Goal: Contribute content: Add original content to the website for others to see

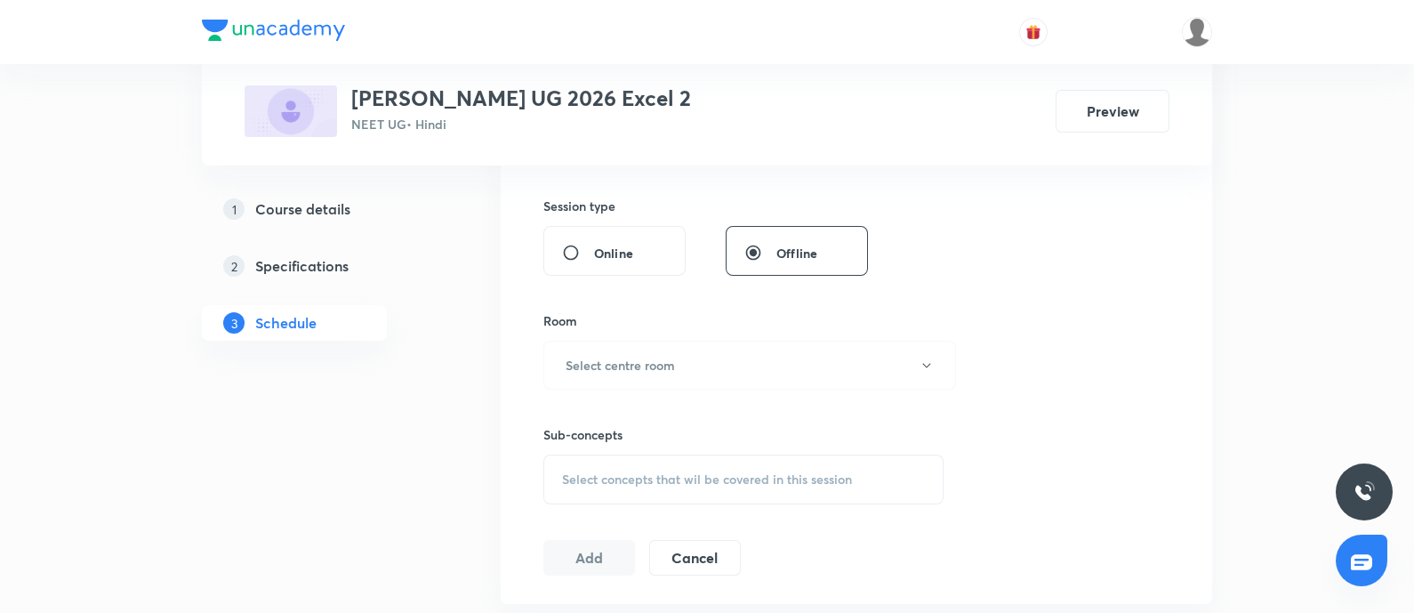
scroll to position [699, 0]
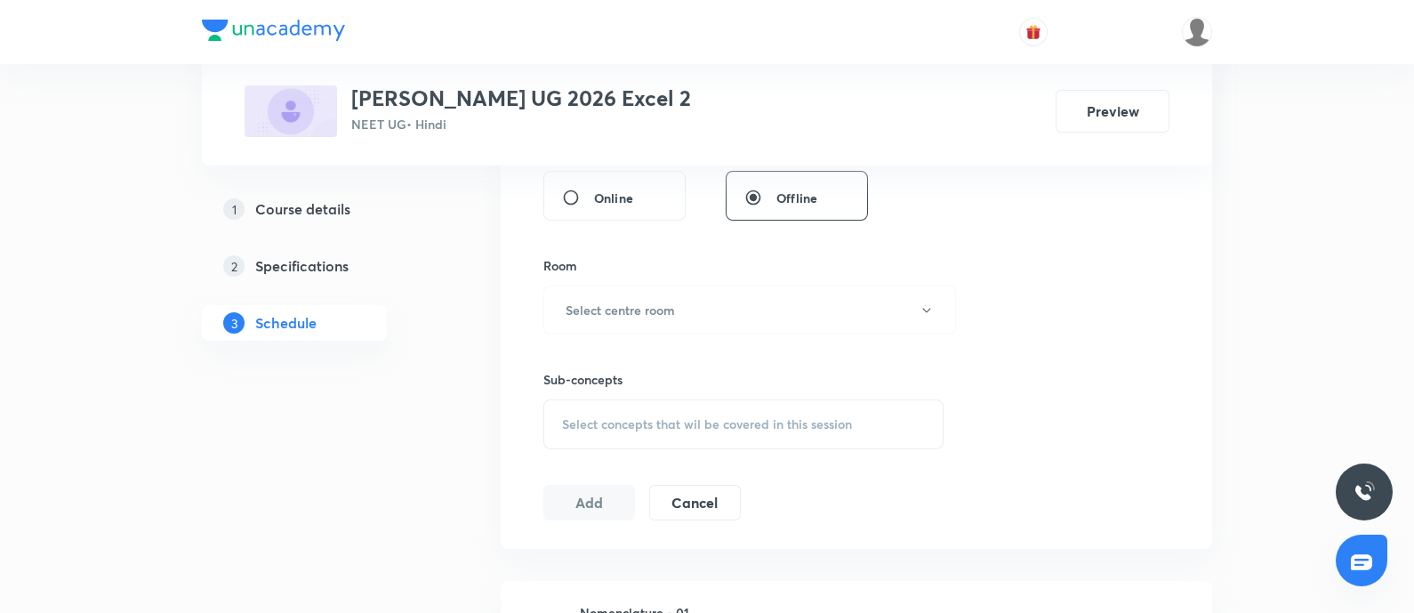
click at [667, 429] on span "Select concepts that wil be covered in this session" at bounding box center [707, 424] width 290 height 14
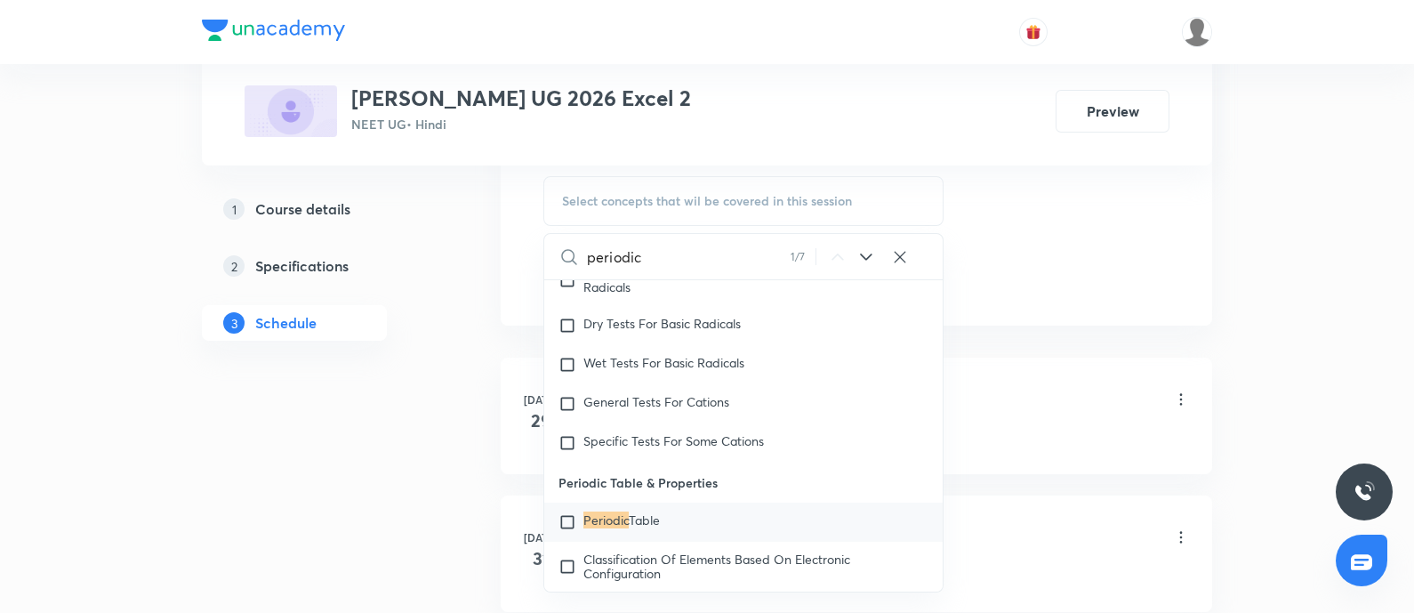
scroll to position [924, 0]
type input "periodic"
drag, startPoint x: 558, startPoint y: 464, endPoint x: 644, endPoint y: 473, distance: 86.7
click at [644, 473] on p "Periodic Table & Properties" at bounding box center [743, 481] width 399 height 40
copy p "Periodic Table"
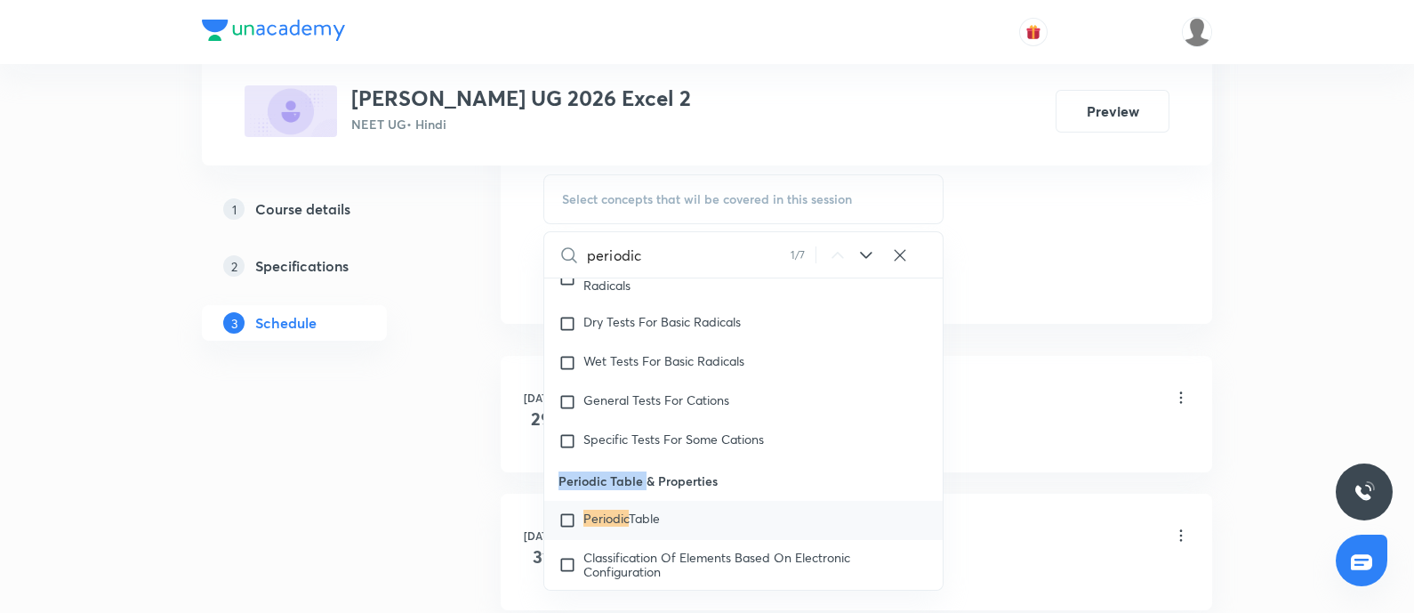
click at [568, 512] on input "checkbox" at bounding box center [571, 521] width 25 height 18
checkbox input "true"
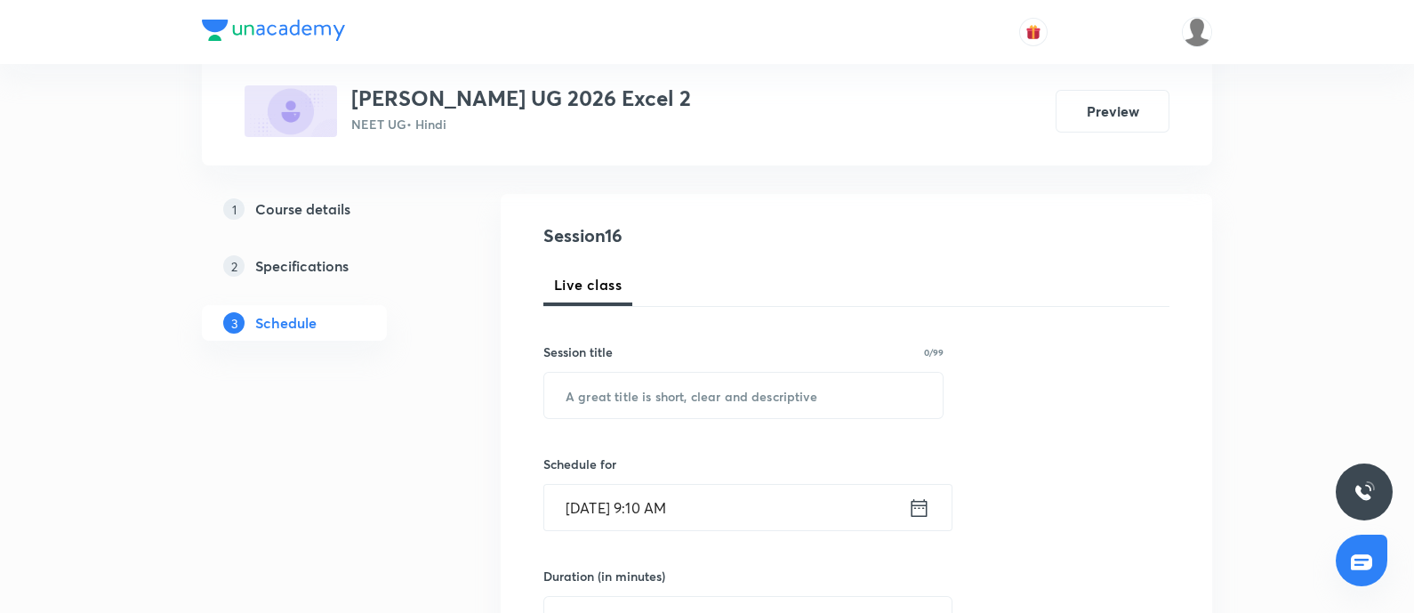
scroll to position [165, 0]
click at [638, 398] on input "text" at bounding box center [743, 392] width 399 height 45
paste input "Periodic Table"
type input "Periodic Table - 01"
click at [728, 506] on input "Sep 6, 2025, 9:10 AM" at bounding box center [726, 504] width 364 height 45
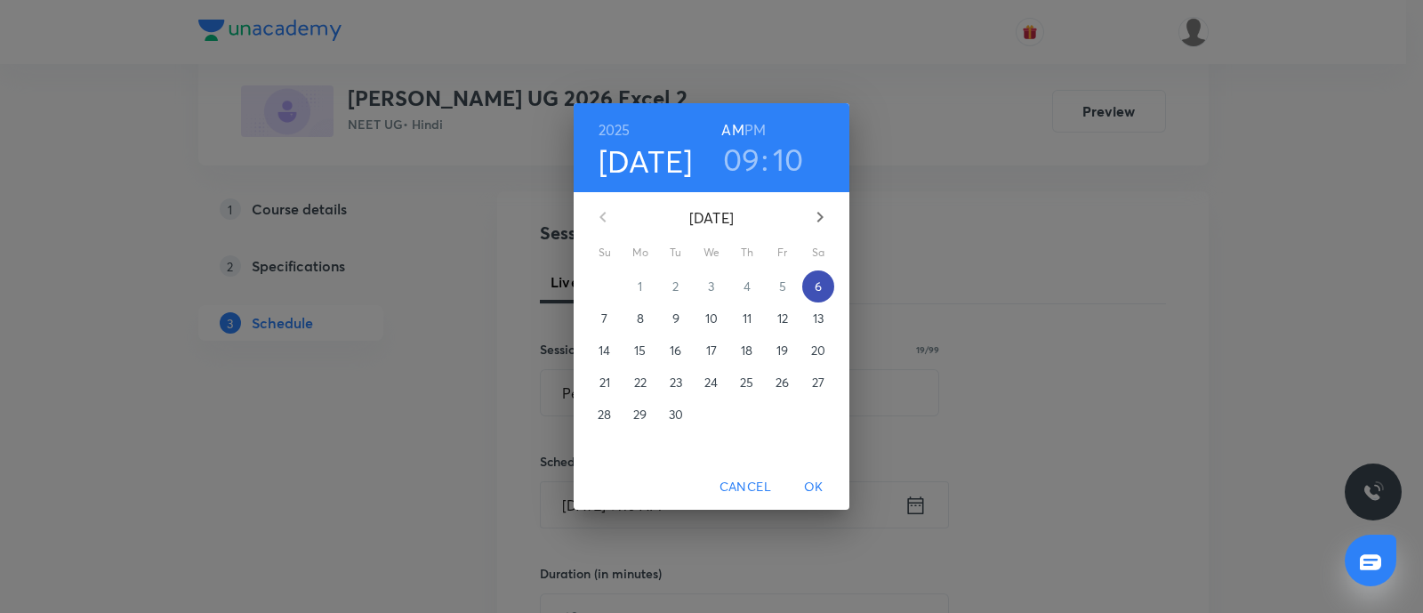
click at [821, 289] on p "6" at bounding box center [818, 287] width 7 height 18
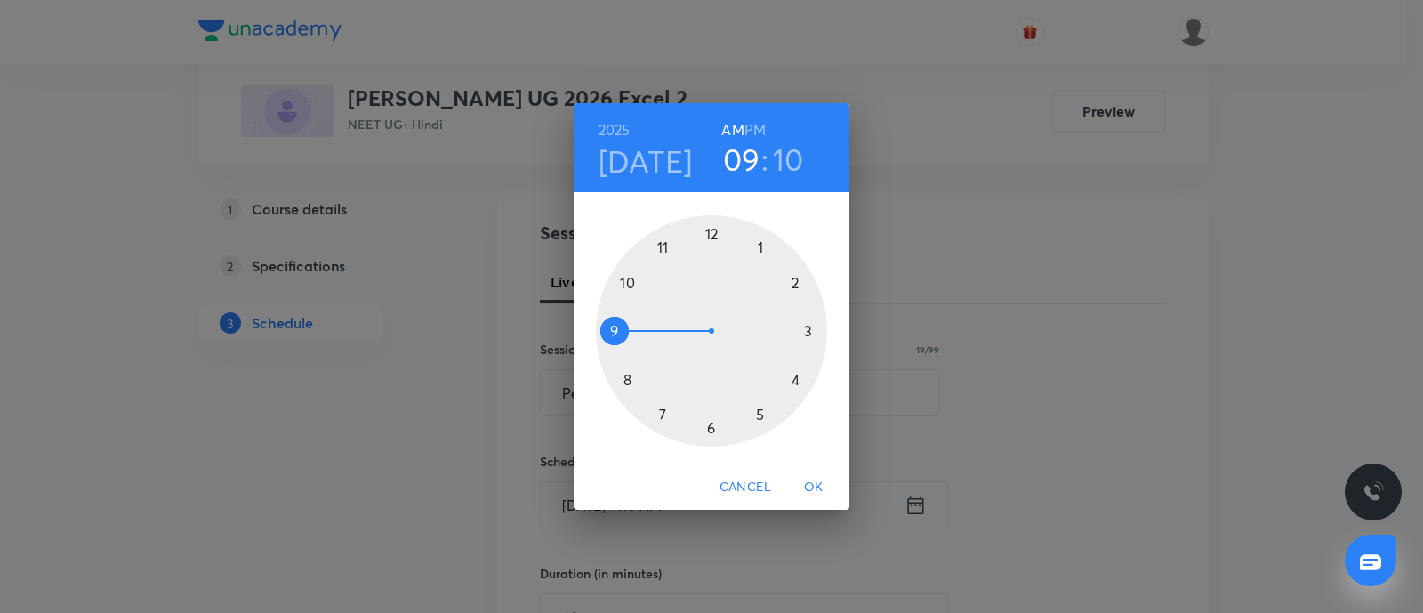
click at [810, 329] on div at bounding box center [711, 330] width 231 height 231
click at [761, 247] on div at bounding box center [711, 330] width 231 height 231
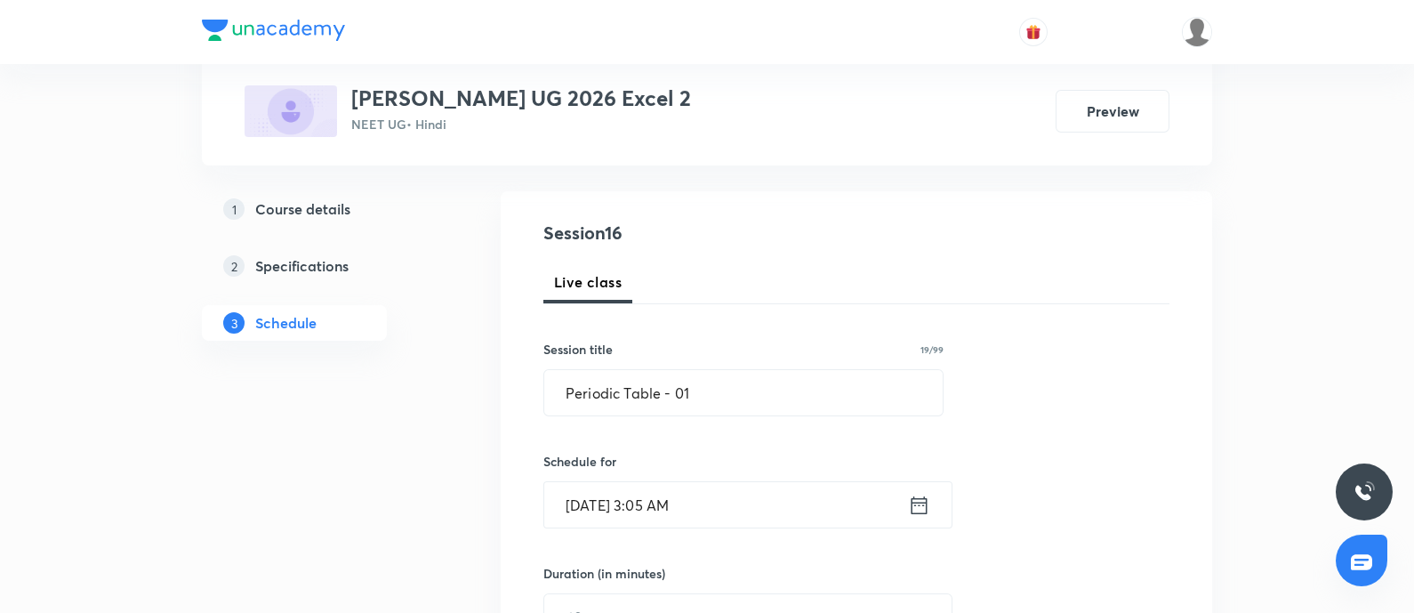
click at [728, 507] on input "Sep 6, 2025, 3:05 AM" at bounding box center [726, 504] width 364 height 45
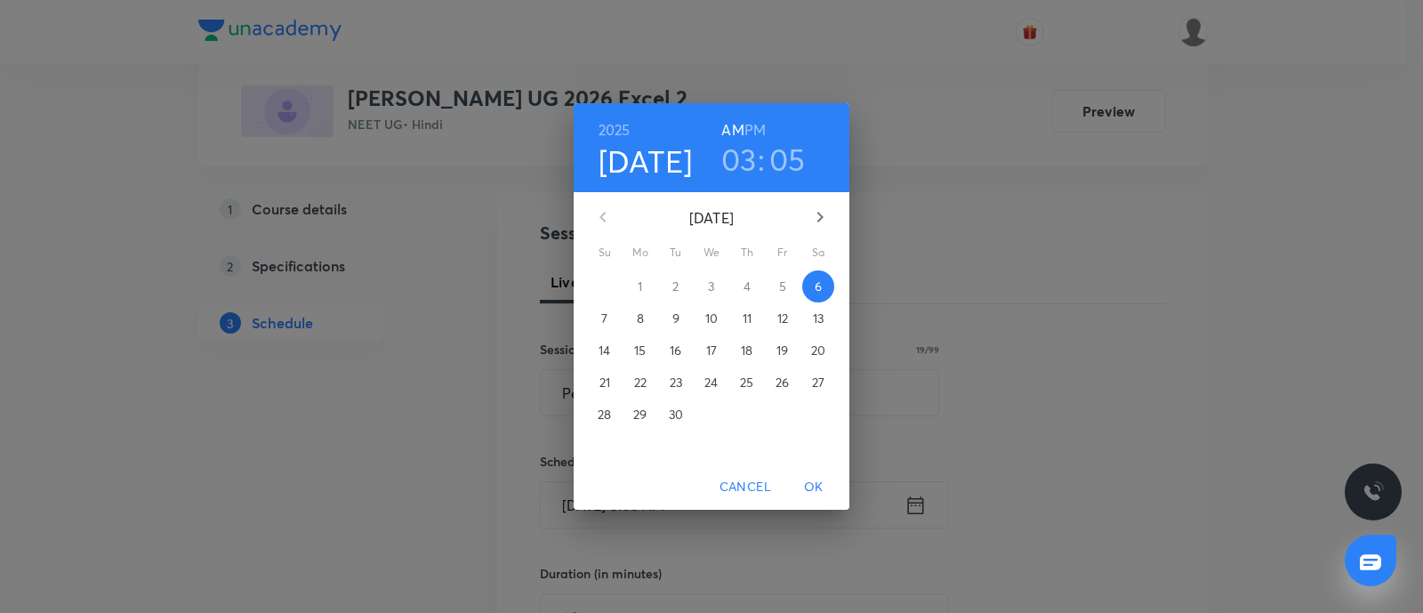
click at [754, 124] on h6 "PM" at bounding box center [755, 129] width 21 height 25
click at [824, 493] on span "OK" at bounding box center [814, 487] width 43 height 22
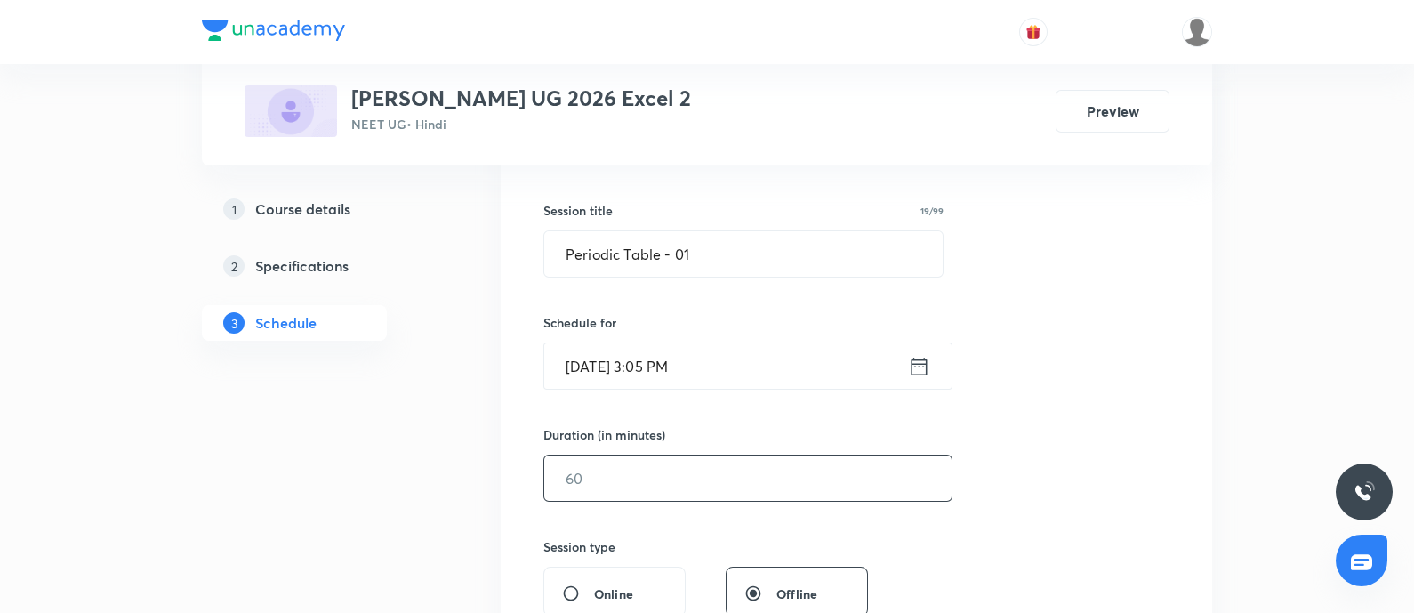
scroll to position [304, 0]
click at [635, 474] on input "text" at bounding box center [747, 477] width 407 height 45
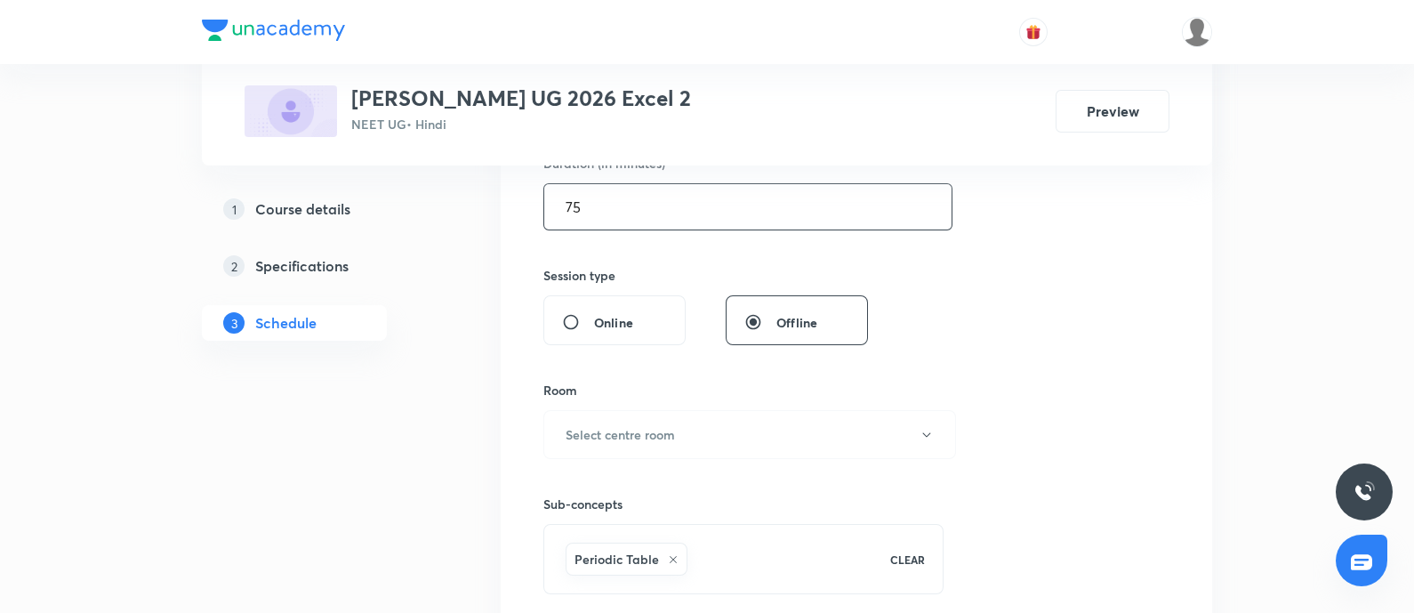
scroll to position [576, 0]
type input "75"
click at [658, 421] on button "Select centre room" at bounding box center [750, 433] width 413 height 49
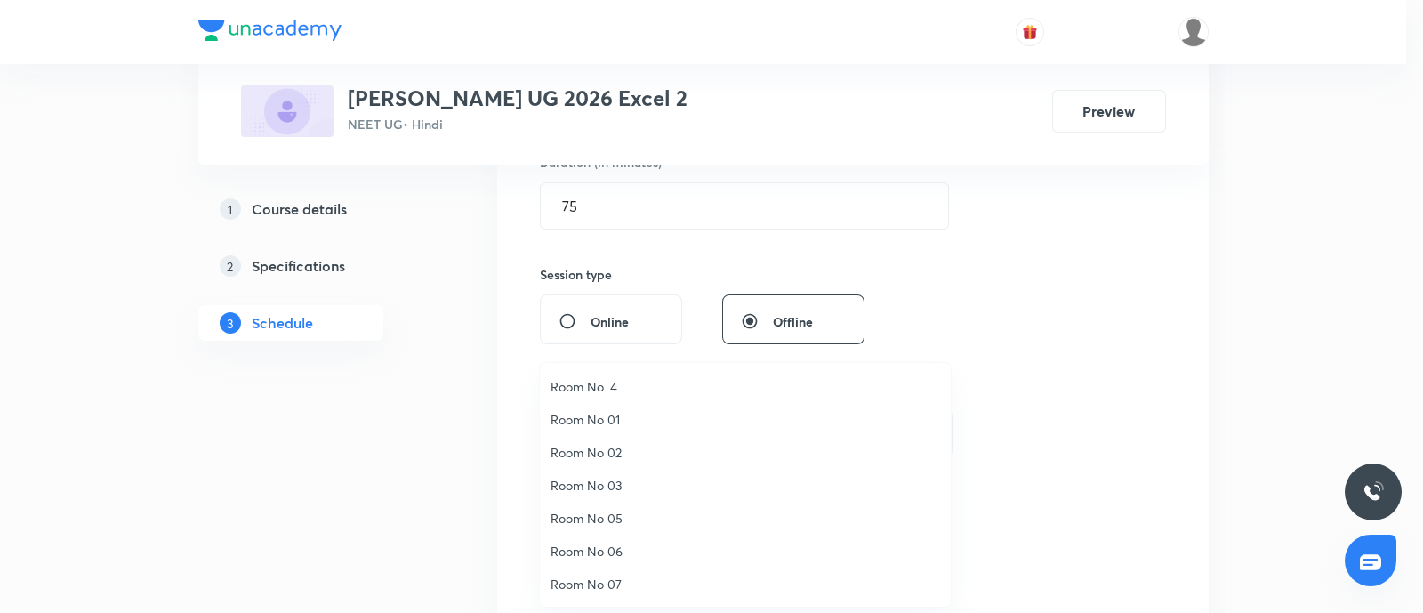
click at [613, 515] on span "Room No 05" at bounding box center [746, 518] width 390 height 19
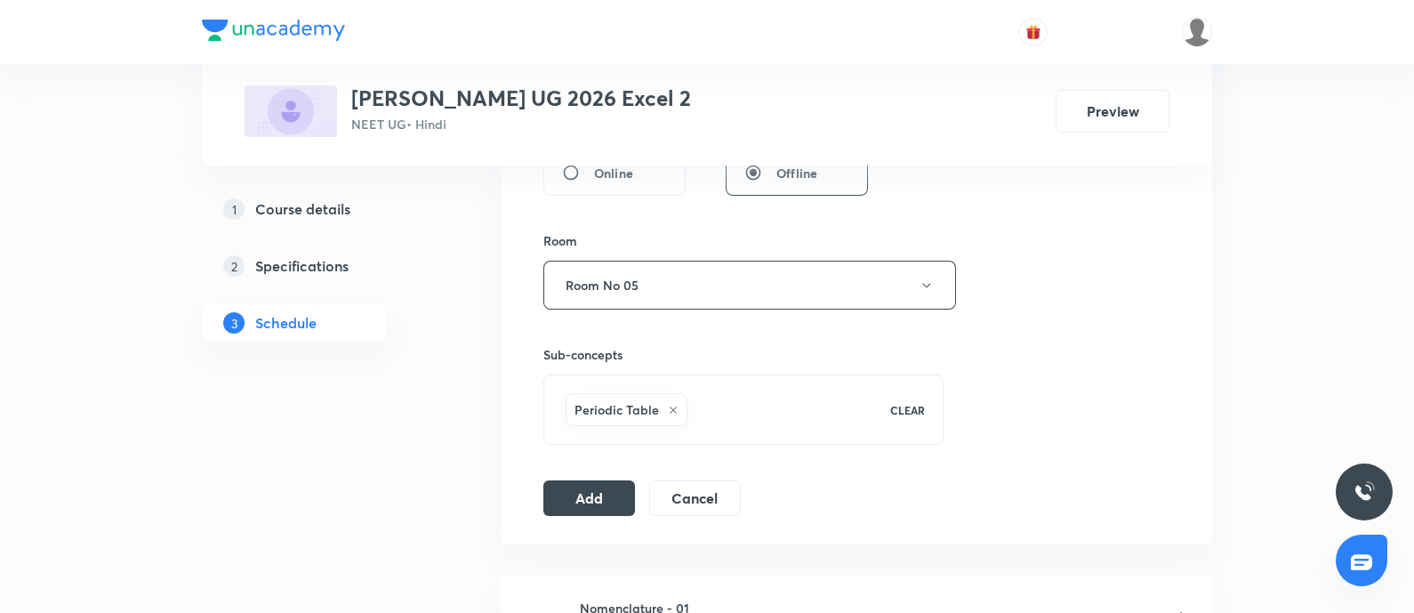
scroll to position [727, 0]
click at [592, 494] on button "Add" at bounding box center [590, 494] width 92 height 36
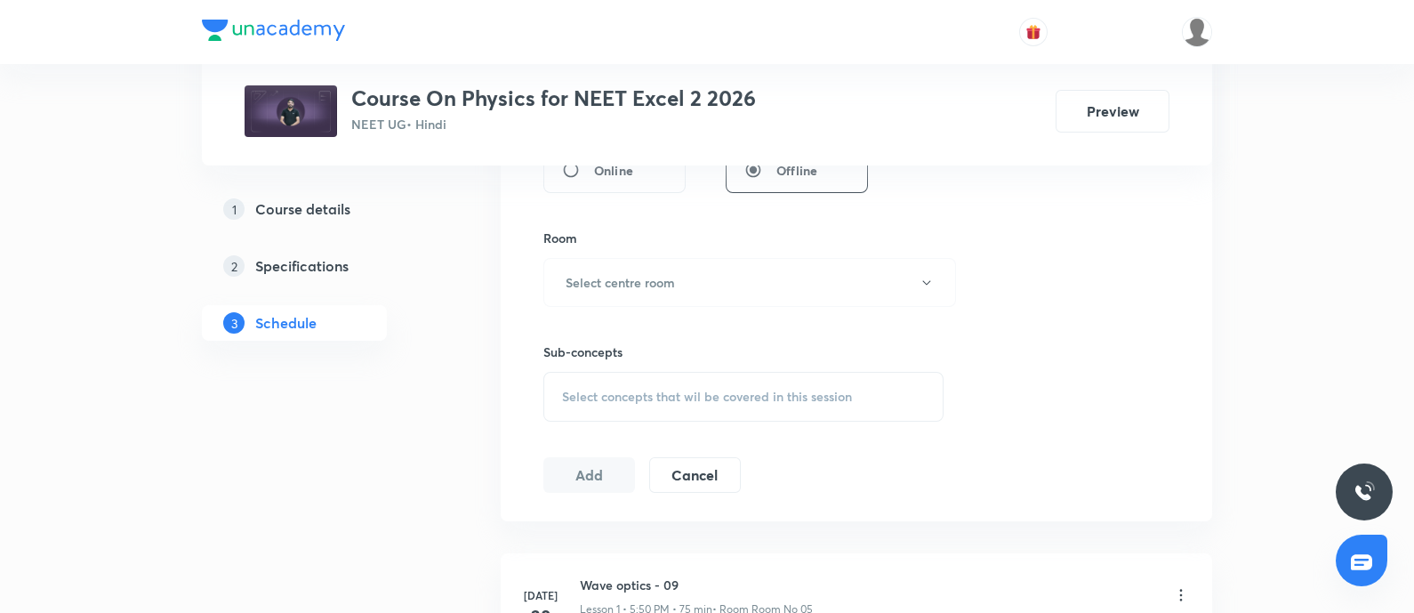
scroll to position [729, 0]
click at [634, 391] on span "Select concepts that wil be covered in this session" at bounding box center [707, 395] width 290 height 14
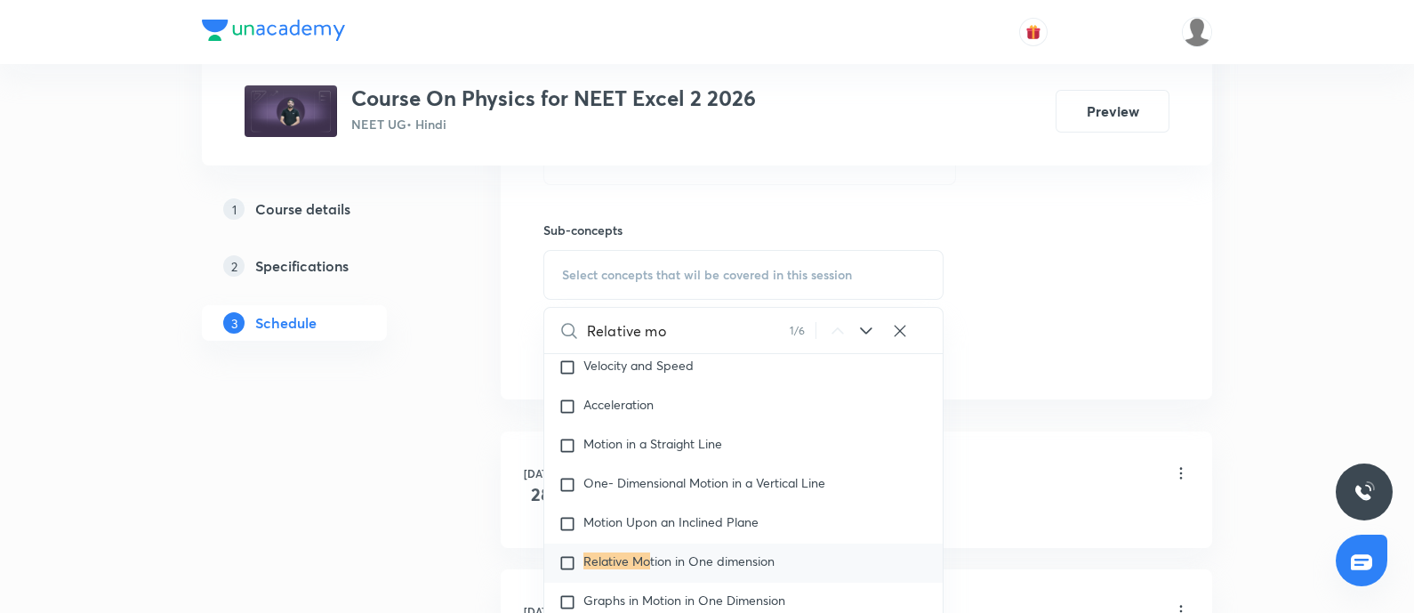
scroll to position [847, 0]
type input "Relative motion"
click at [876, 322] on icon at bounding box center [866, 332] width 21 height 21
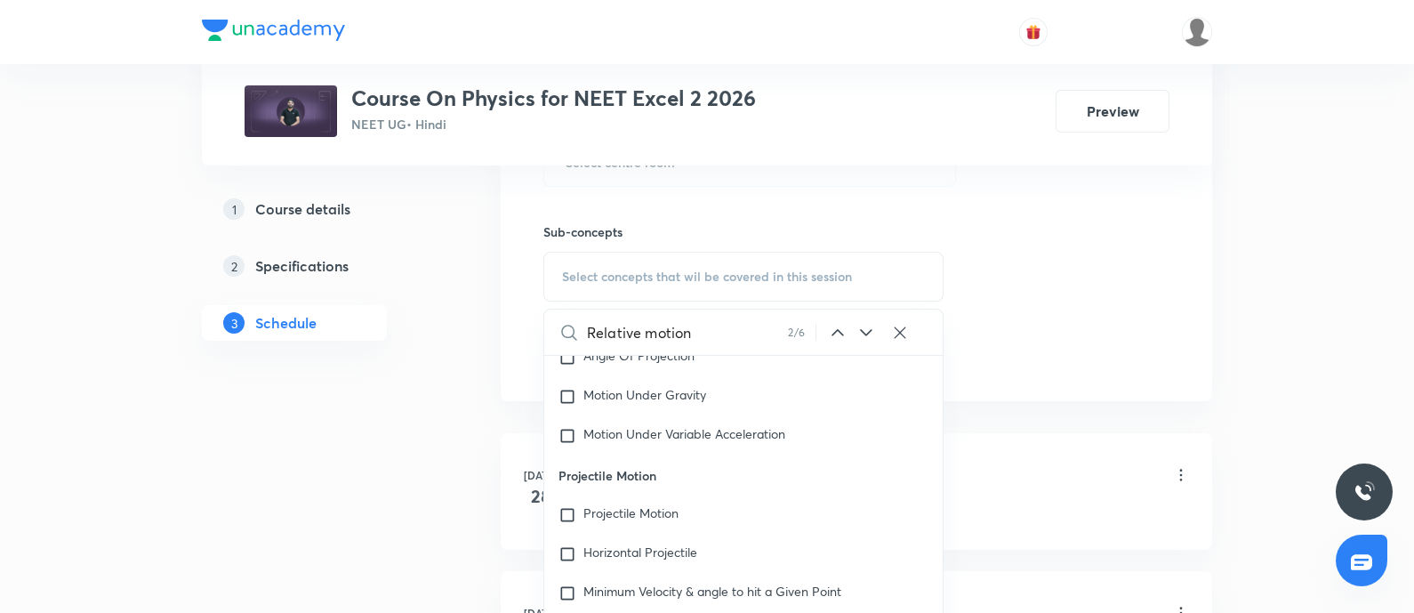
scroll to position [3117, 0]
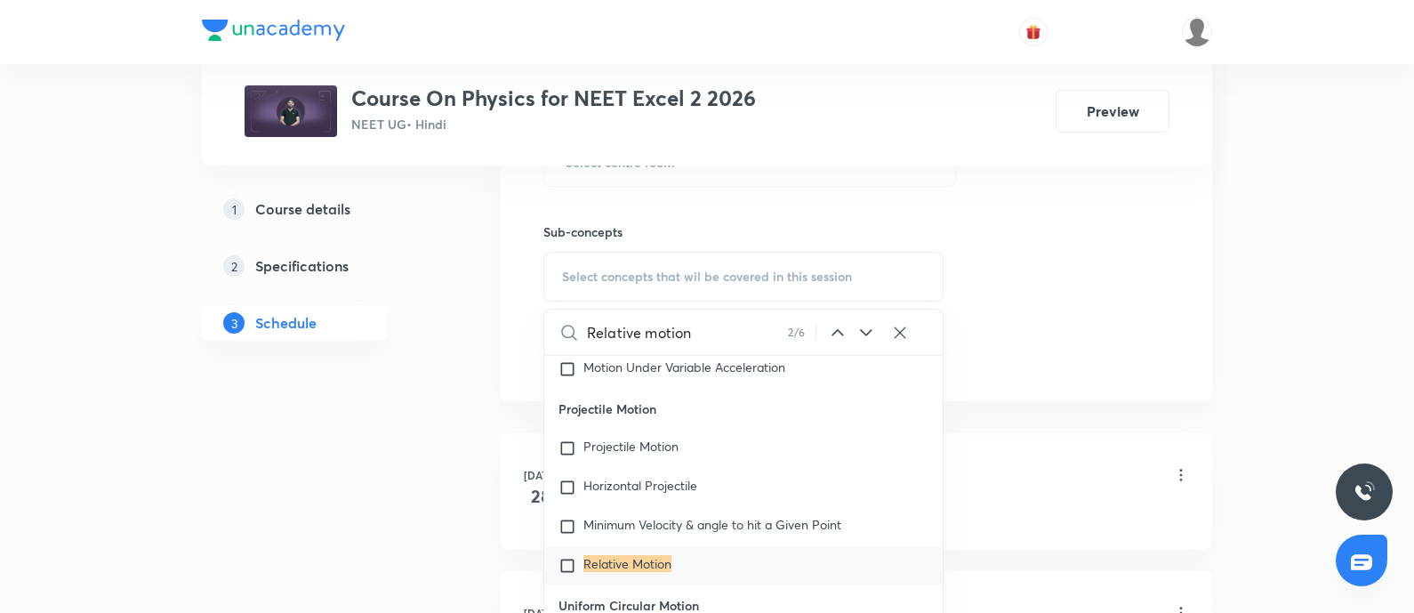
click at [560, 575] on input "checkbox" at bounding box center [571, 566] width 25 height 18
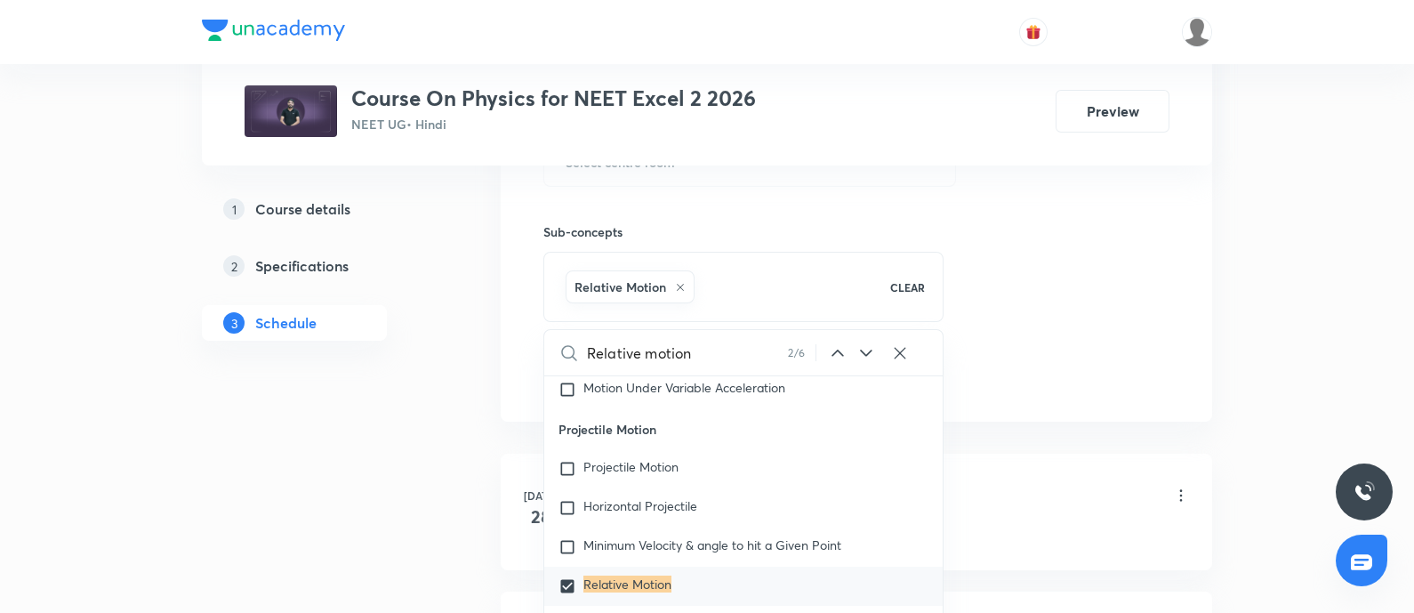
click at [863, 347] on icon at bounding box center [866, 352] width 21 height 21
checkbox input "true"
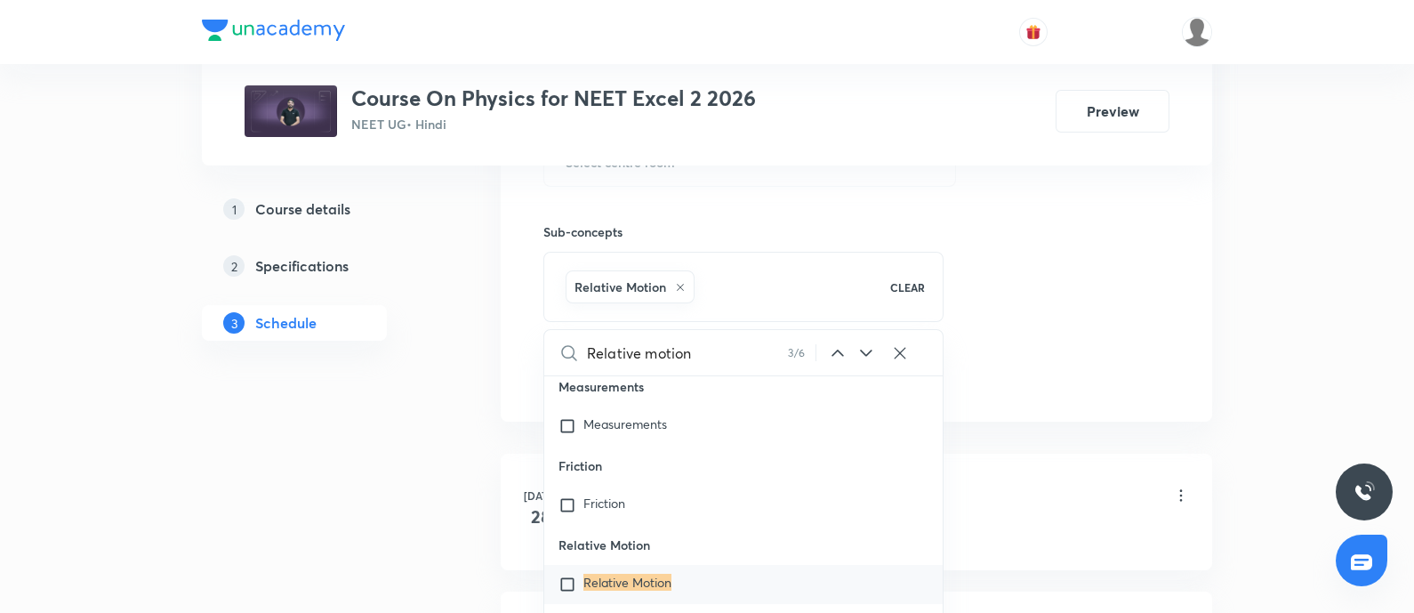
scroll to position [7892, 0]
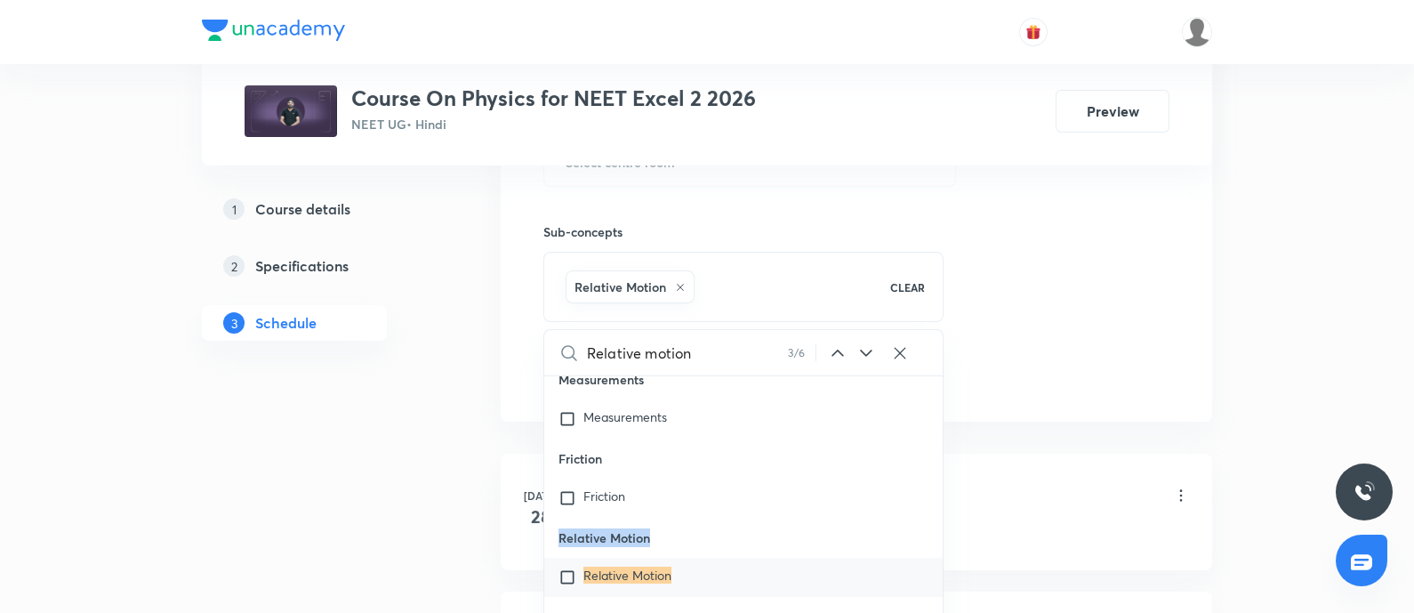
drag, startPoint x: 558, startPoint y: 564, endPoint x: 654, endPoint y: 571, distance: 96.3
click at [654, 558] on p "Relative Motion" at bounding box center [743, 538] width 399 height 40
copy p "Relative Motion"
click at [574, 586] on input "checkbox" at bounding box center [571, 577] width 25 height 18
checkbox input "true"
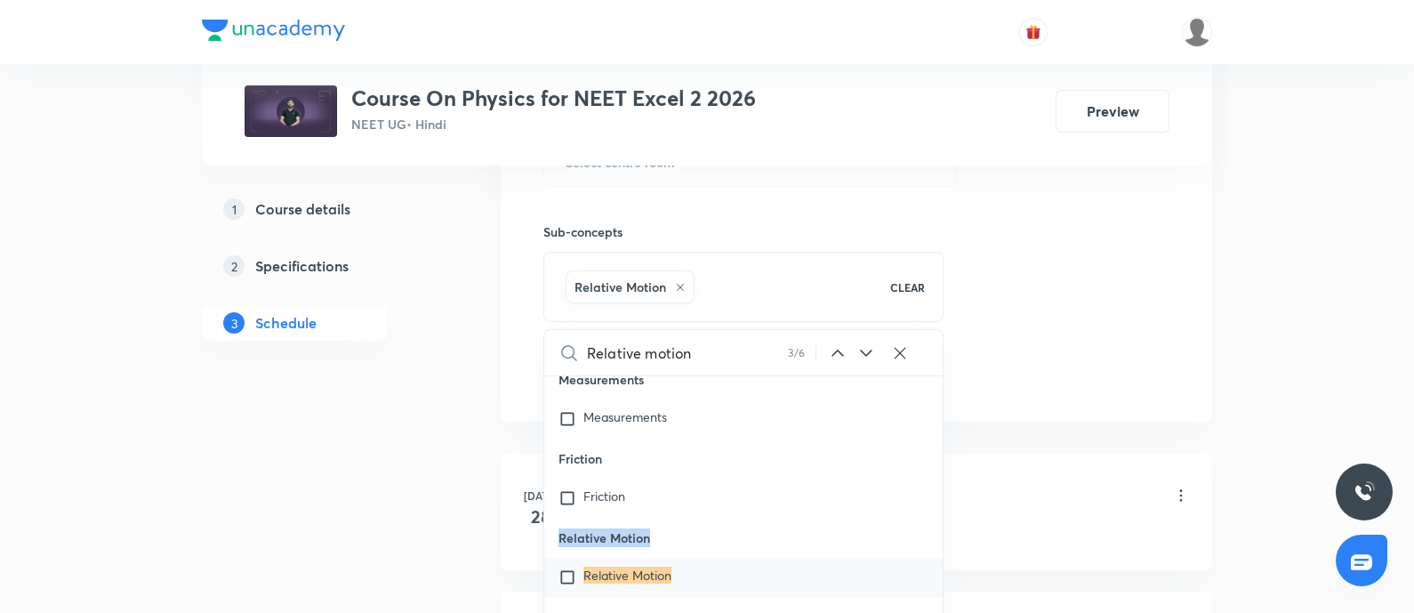
checkbox input "true"
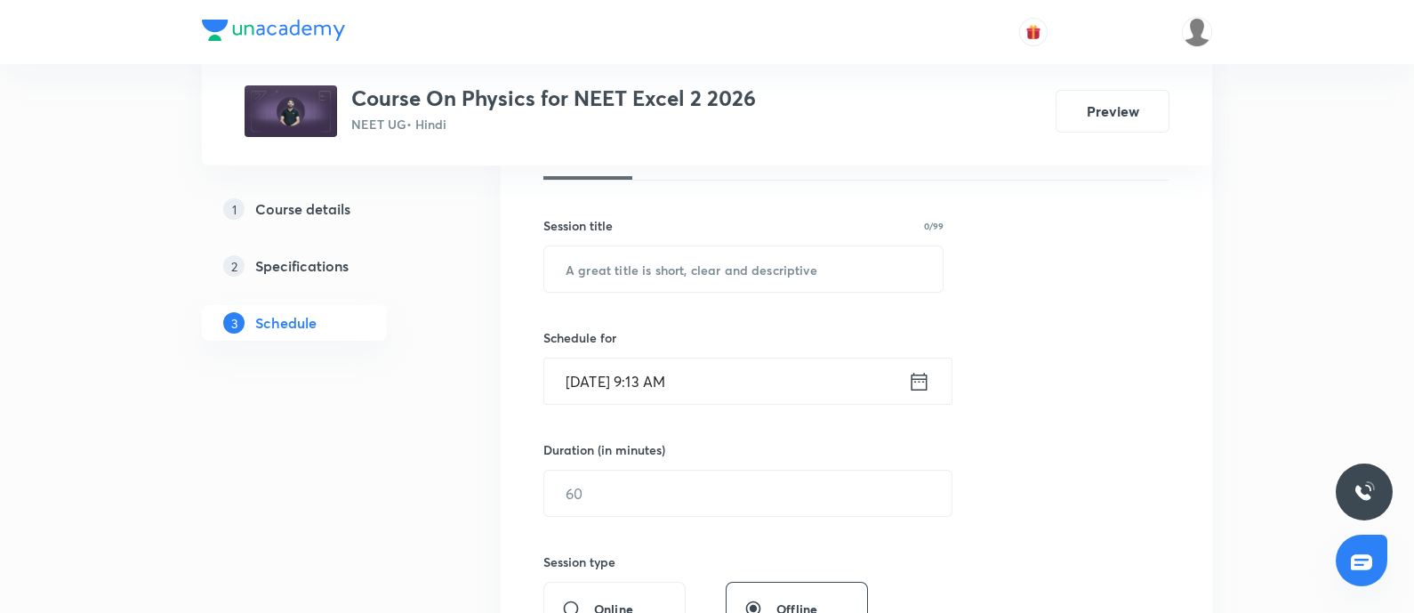
scroll to position [286, 0]
click at [686, 277] on input "text" at bounding box center [743, 270] width 399 height 45
paste input "Relative Motion"
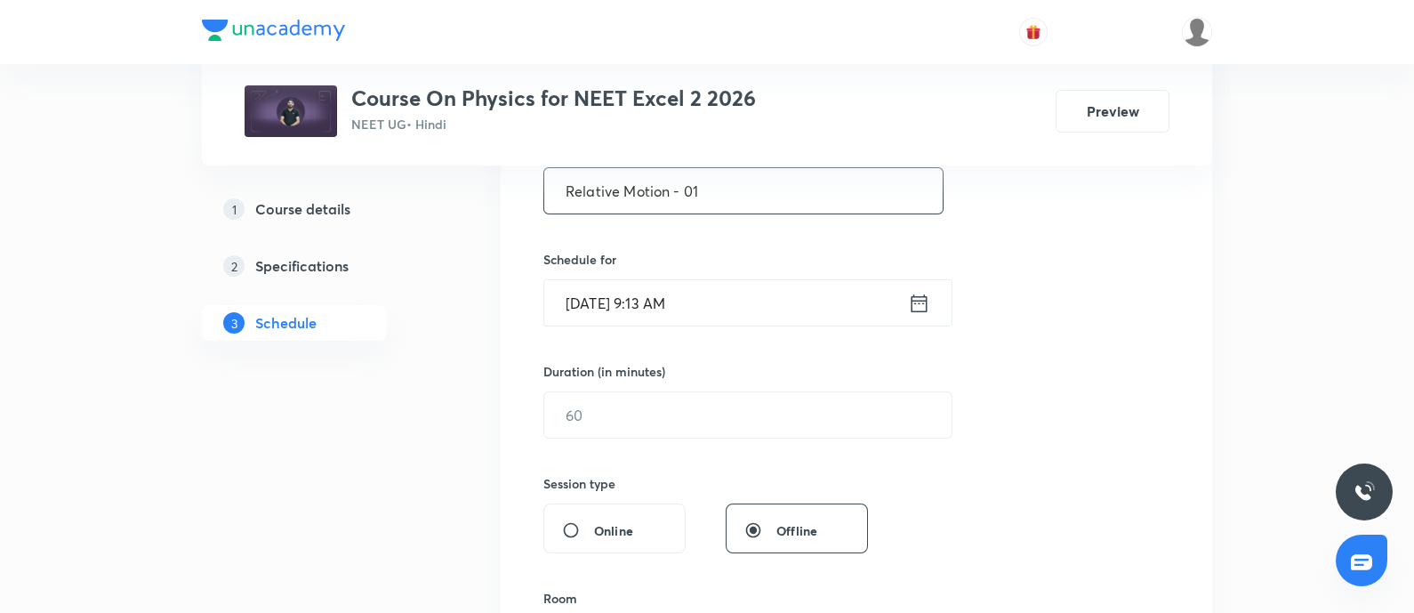
type input "Relative Motion - 01"
click at [745, 295] on input "[DATE] 9:13 AM" at bounding box center [726, 302] width 364 height 45
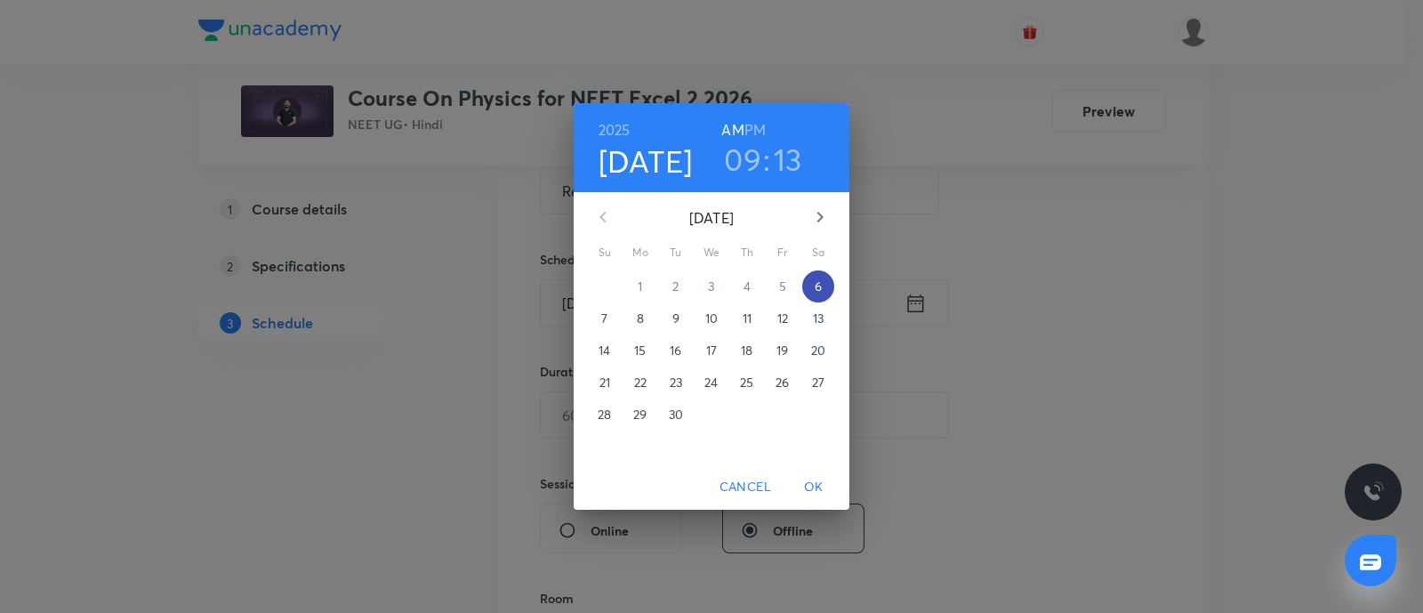
click at [818, 291] on p "6" at bounding box center [818, 287] width 7 height 18
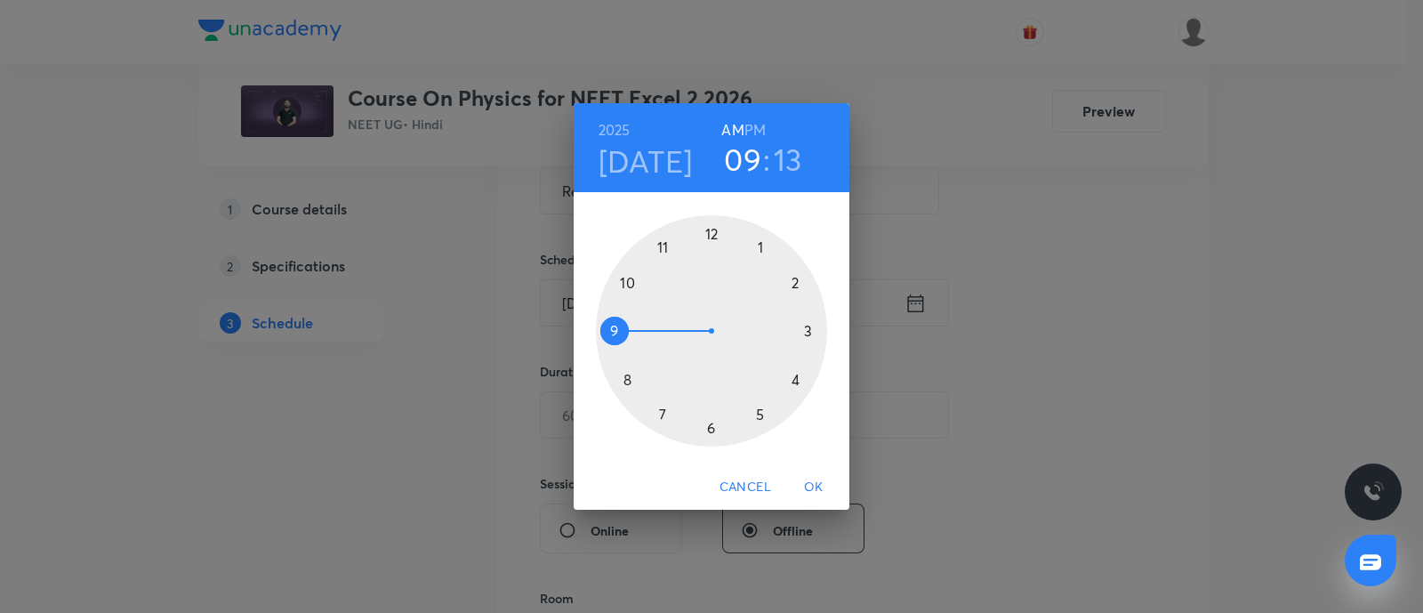
click at [797, 383] on div at bounding box center [711, 330] width 231 height 231
click at [710, 430] on div at bounding box center [711, 330] width 231 height 231
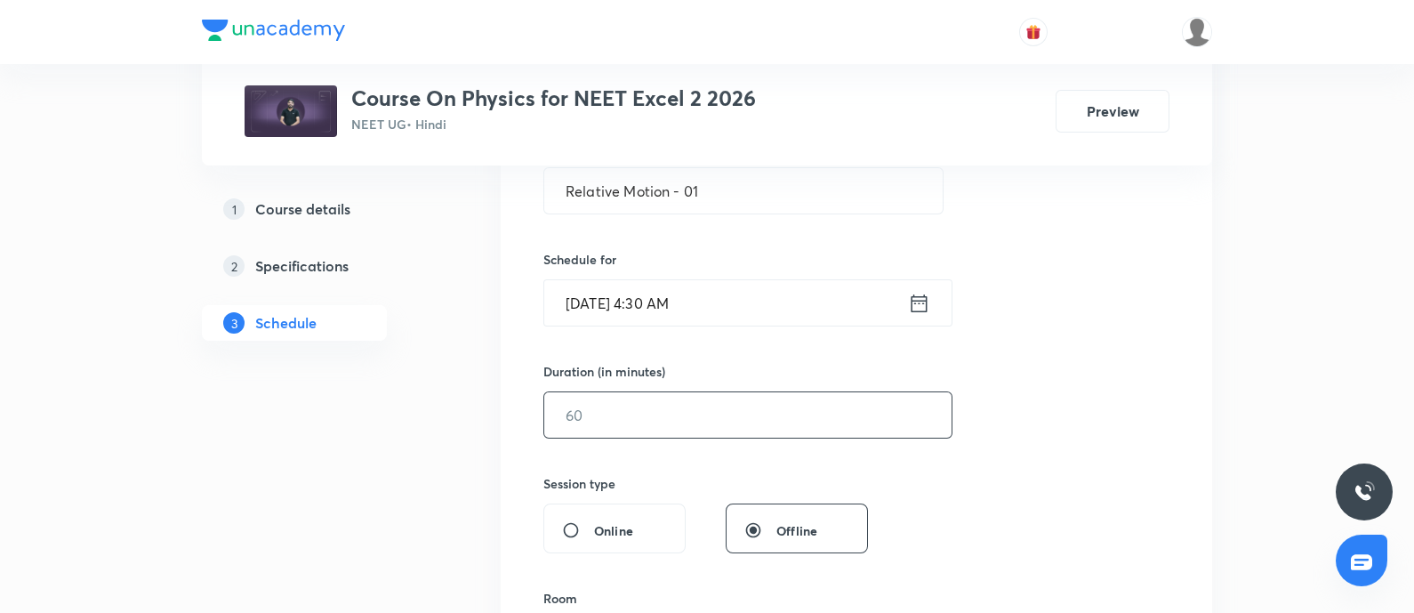
click at [641, 415] on input "text" at bounding box center [747, 414] width 407 height 45
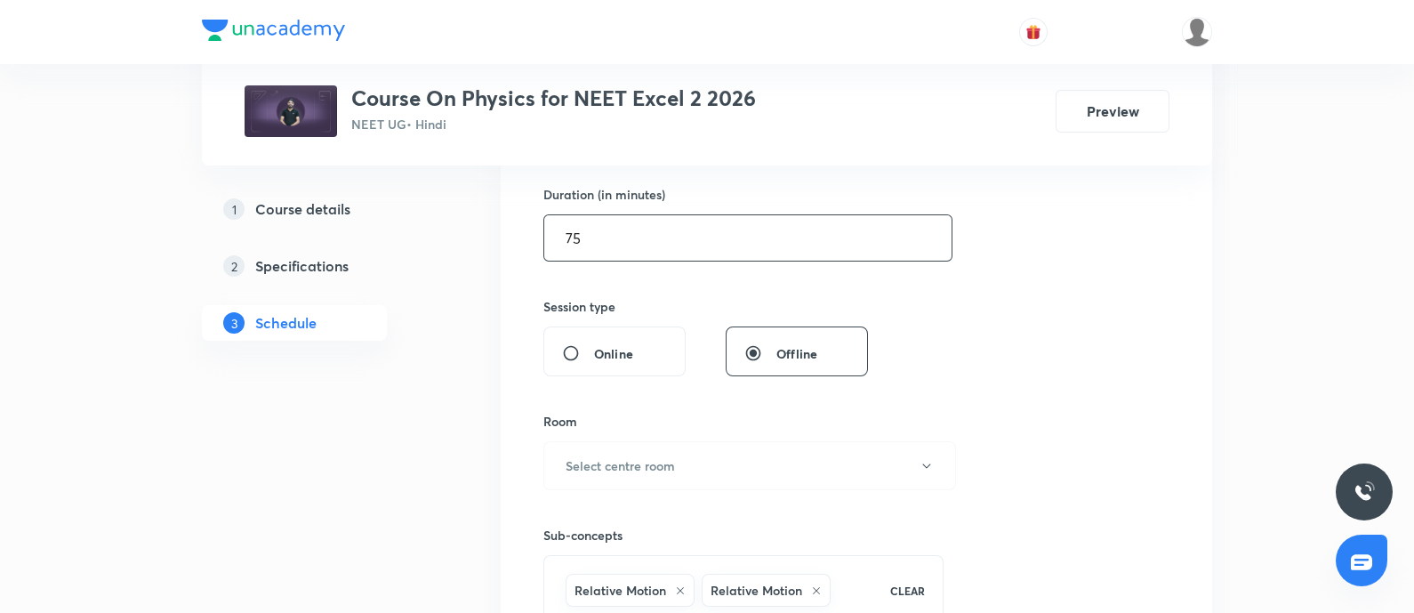
scroll to position [552, 0]
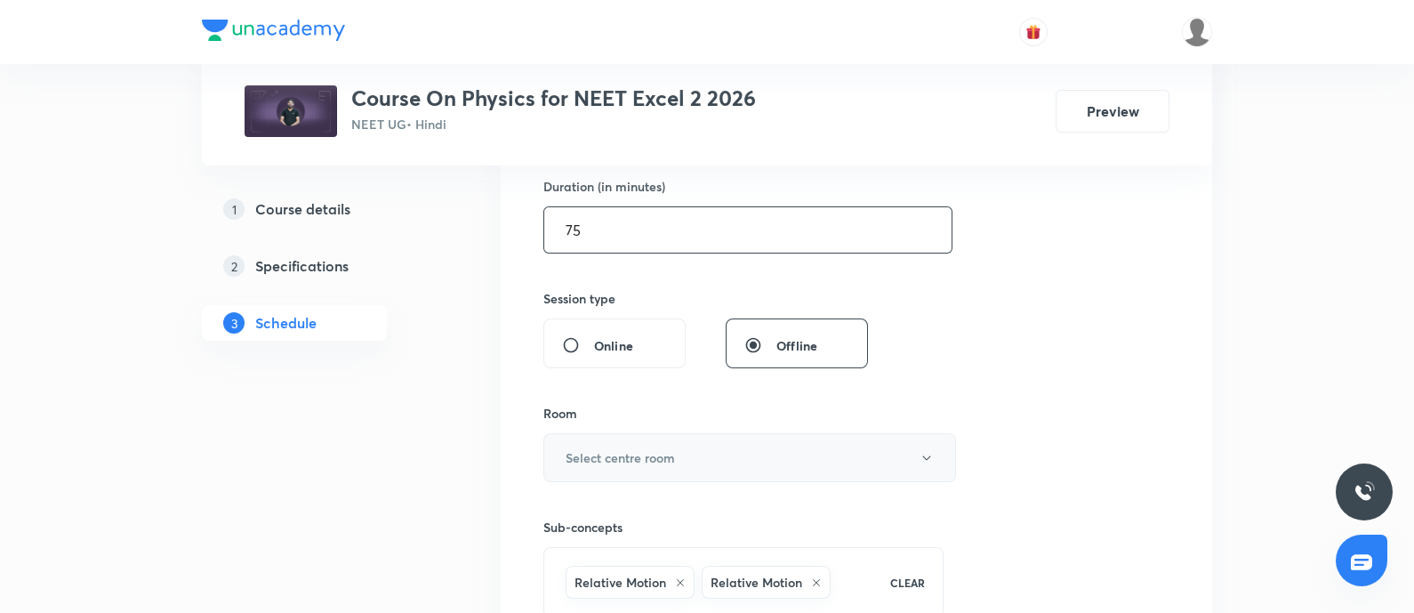
type input "75"
click at [630, 443] on button "Select centre room" at bounding box center [750, 457] width 413 height 49
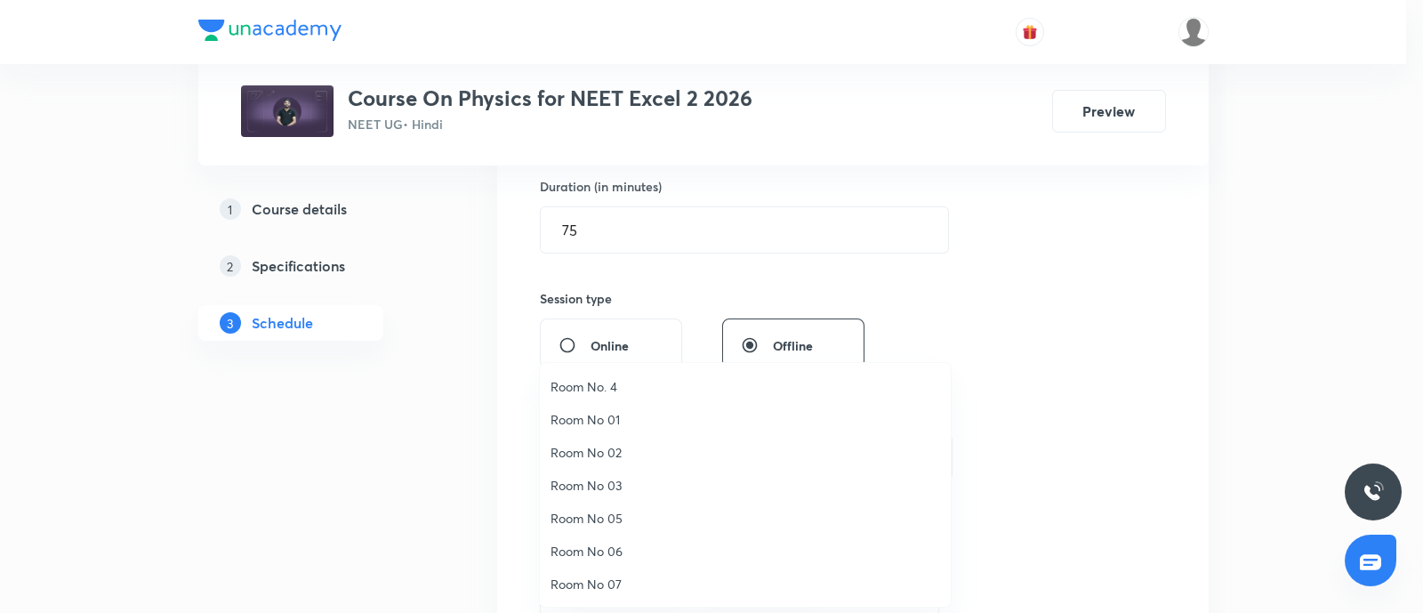
click at [612, 513] on span "Room No 05" at bounding box center [746, 518] width 390 height 19
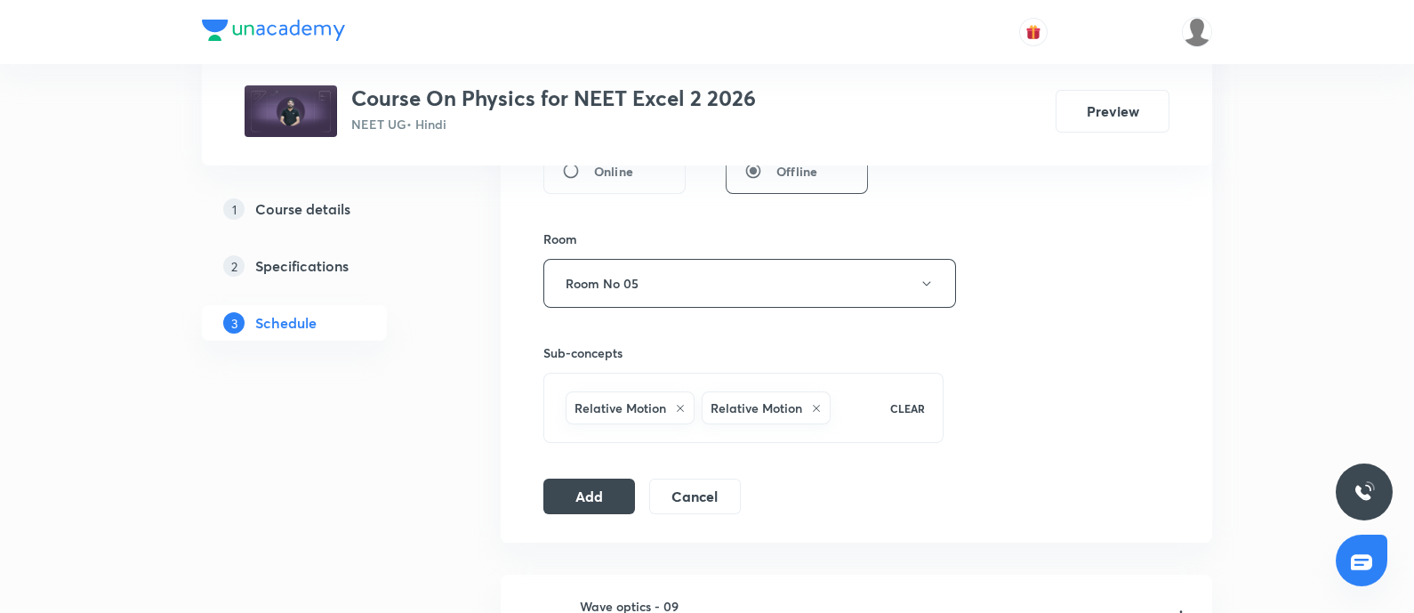
scroll to position [727, 0]
click at [590, 487] on button "Add" at bounding box center [590, 494] width 92 height 36
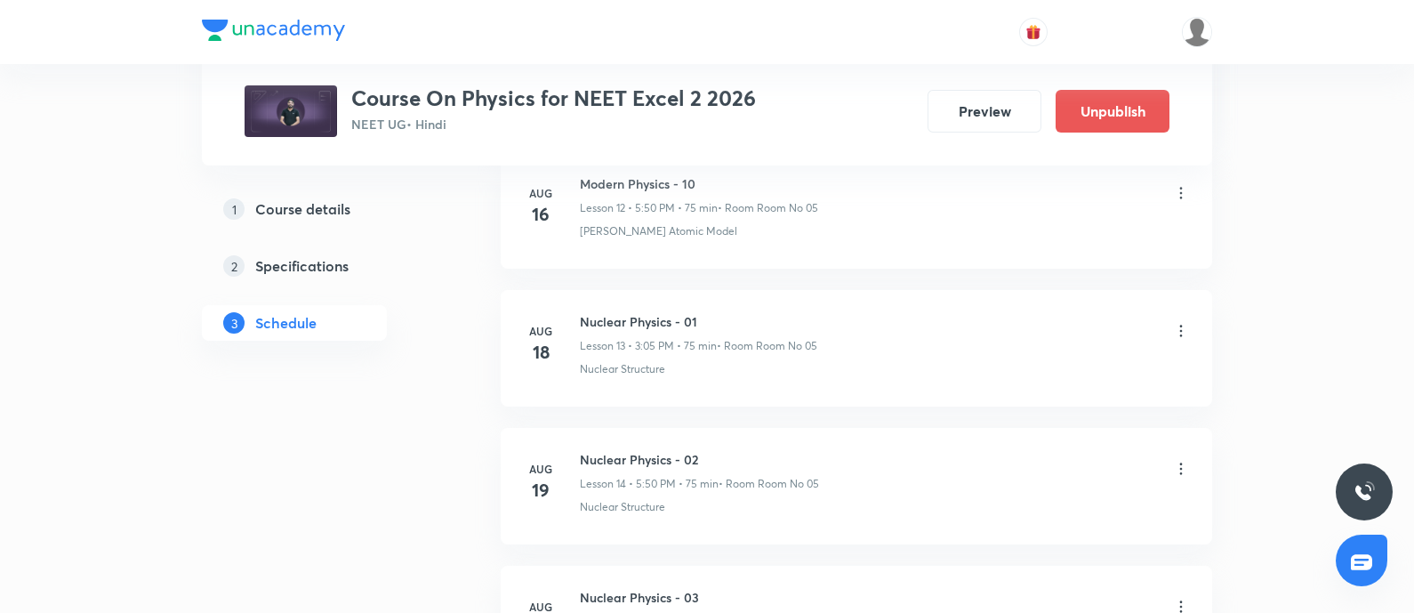
scroll to position [3702, 0]
